Goal: Use online tool/utility: Use online tool/utility

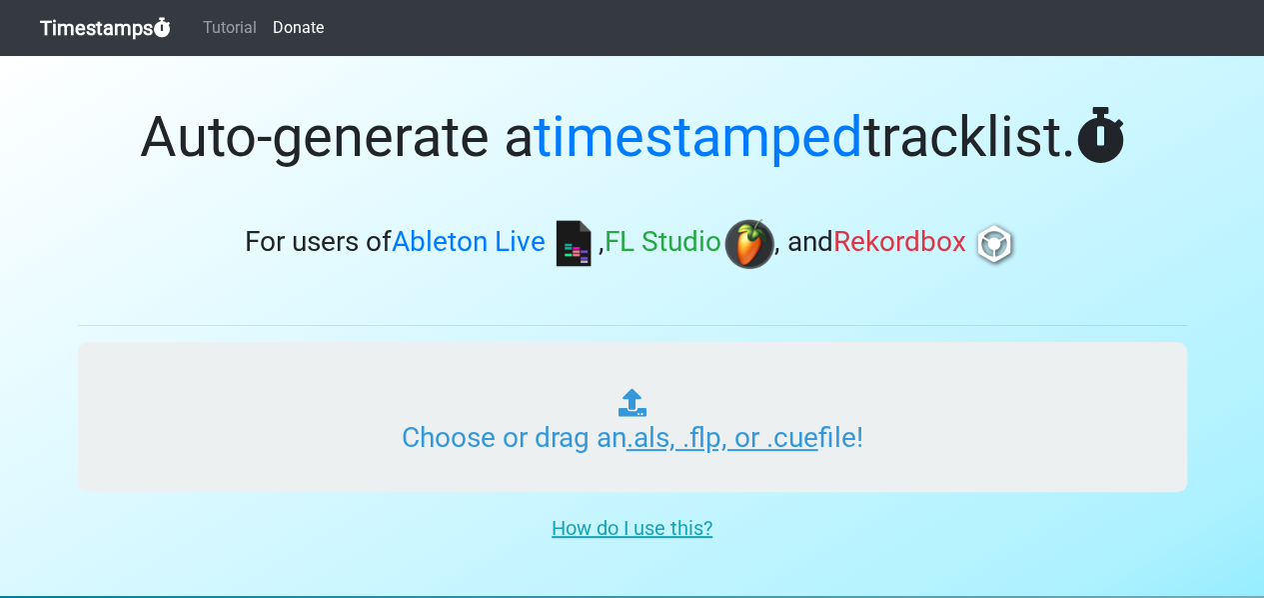
click at [748, 437] on input "Choose or drag an .als, .flp, or .cue file!" at bounding box center [633, 417] width 1110 height 150
type input "C:\fakepath\History_Of_Dance_2000_May_Sunset_Recording.cue"
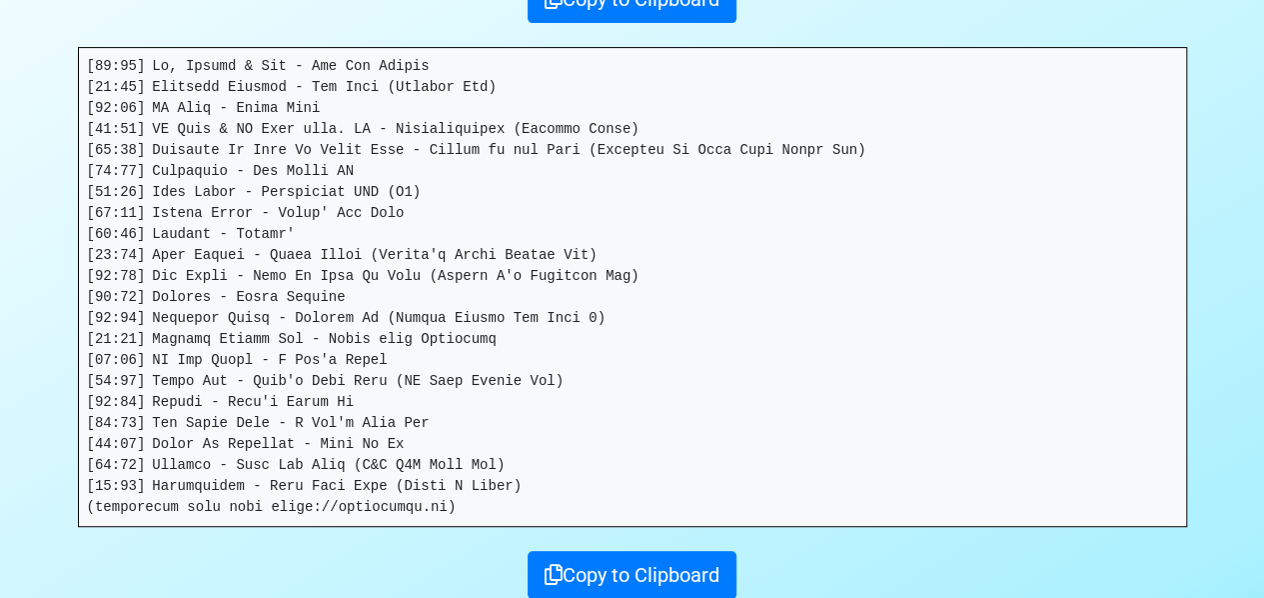
scroll to position [346, 0]
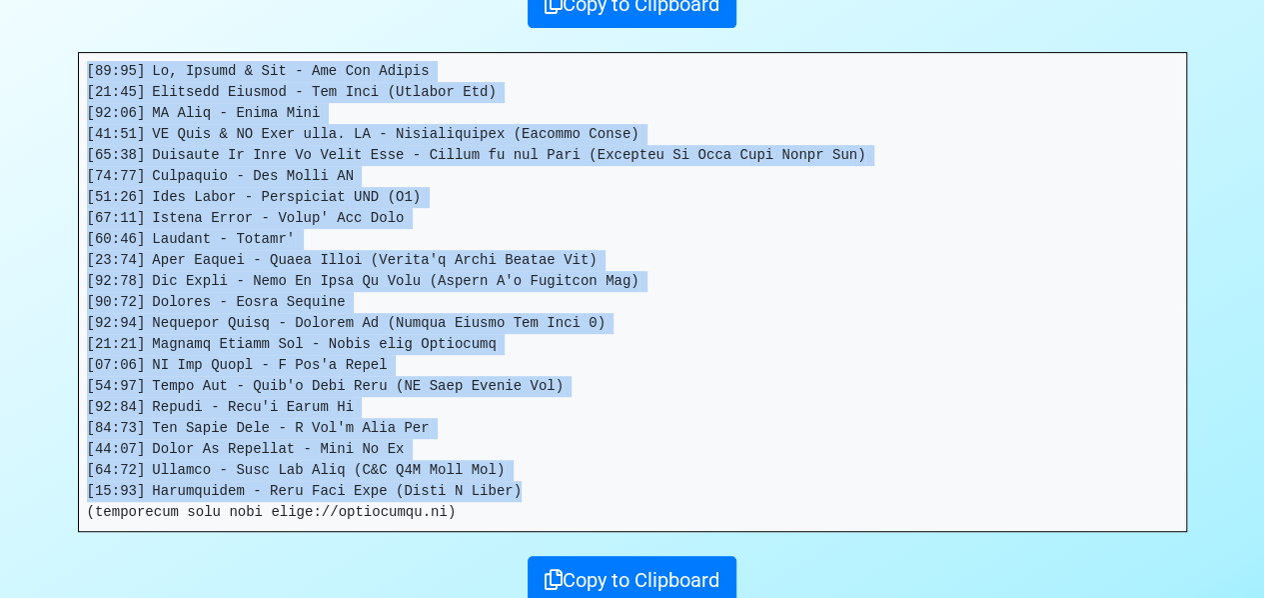
drag, startPoint x: 503, startPoint y: 493, endPoint x: 60, endPoint y: 69, distance: 612.9
click at [60, 69] on section "Thanks for using Timestamps! Tracklist: Download as csv . ( High precision ) Co…" at bounding box center [632, 201] width 1264 height 982
copy pre "[73:69] Lo, Ipsumd & Sit - Ame Con Adipis [43:14] Elitsedd Eiusmod - Tem Inci (…"
